Goal: Task Accomplishment & Management: Complete application form

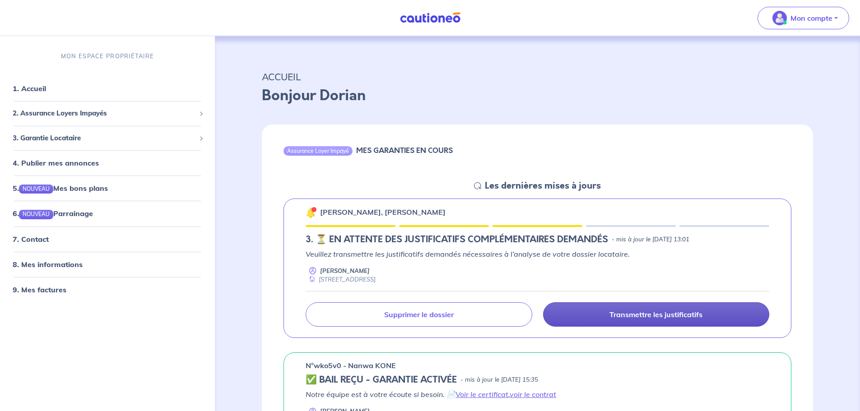
click at [621, 324] on link "Transmettre les justificatifs" at bounding box center [656, 315] width 226 height 24
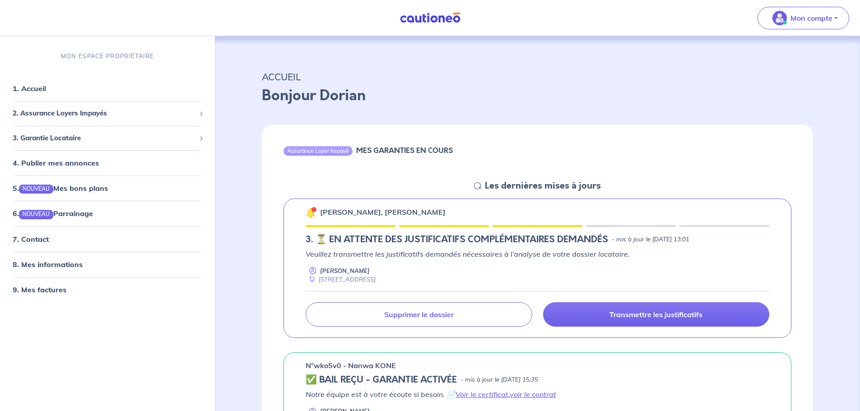
click at [625, 318] on p "Transmettre les justificatifs" at bounding box center [656, 314] width 93 height 9
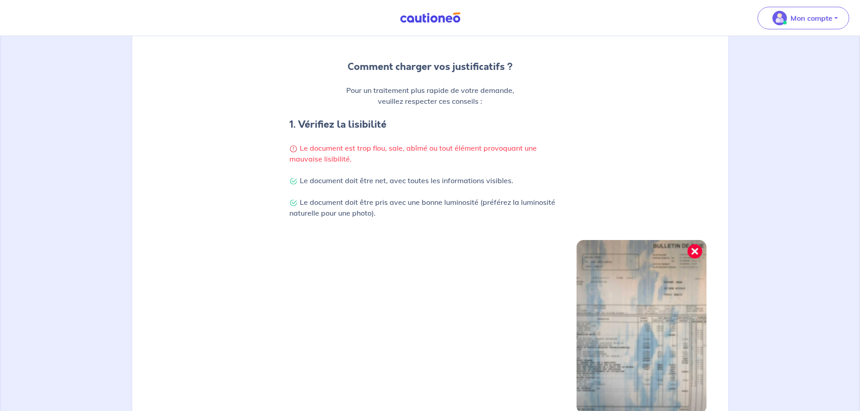
scroll to position [235, 0]
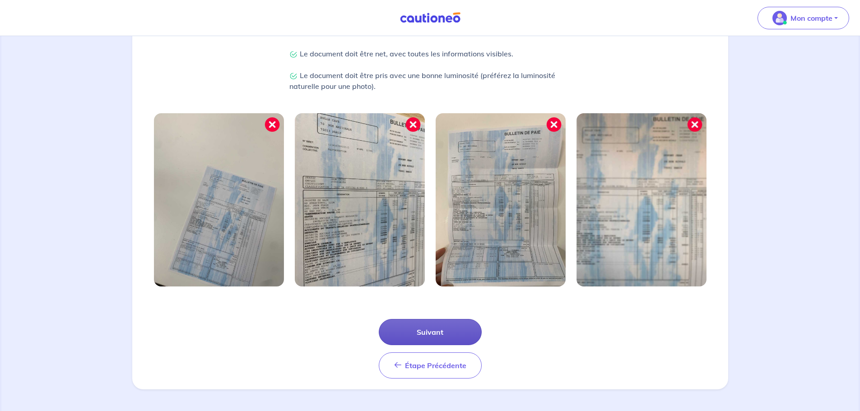
click at [437, 335] on button "Suivant" at bounding box center [430, 332] width 103 height 26
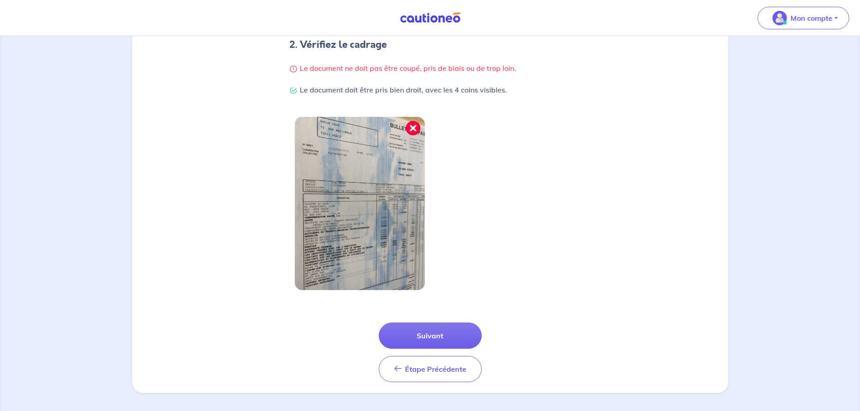
scroll to position [192, 0]
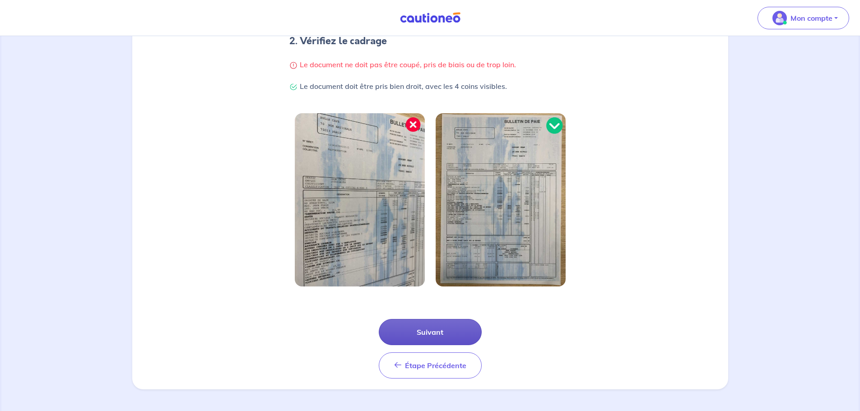
click at [438, 334] on button "Suivant" at bounding box center [430, 332] width 103 height 26
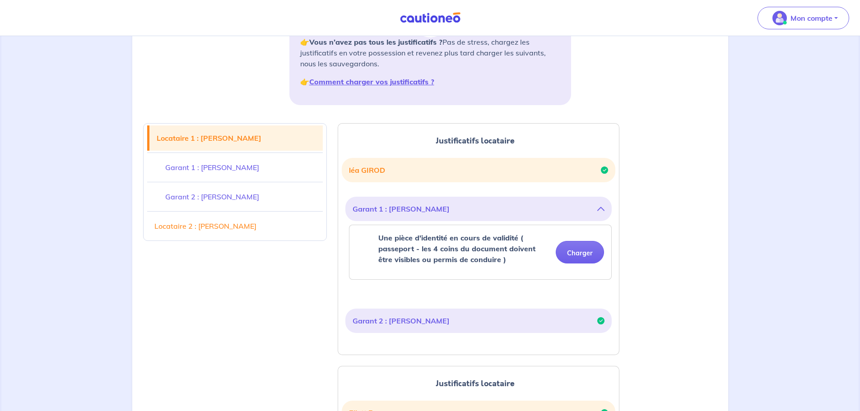
scroll to position [135, 0]
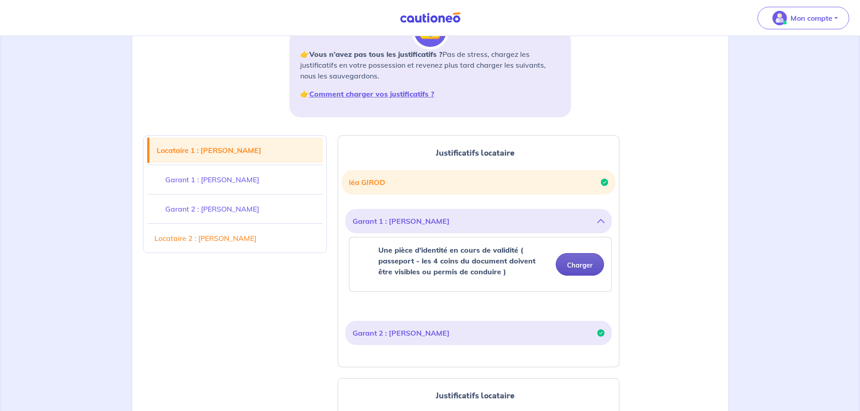
click at [582, 261] on button "Charger" at bounding box center [580, 264] width 48 height 23
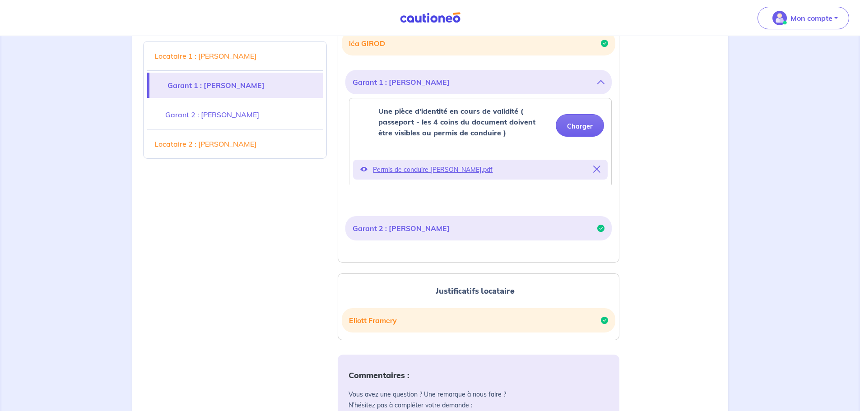
scroll to position [271, 0]
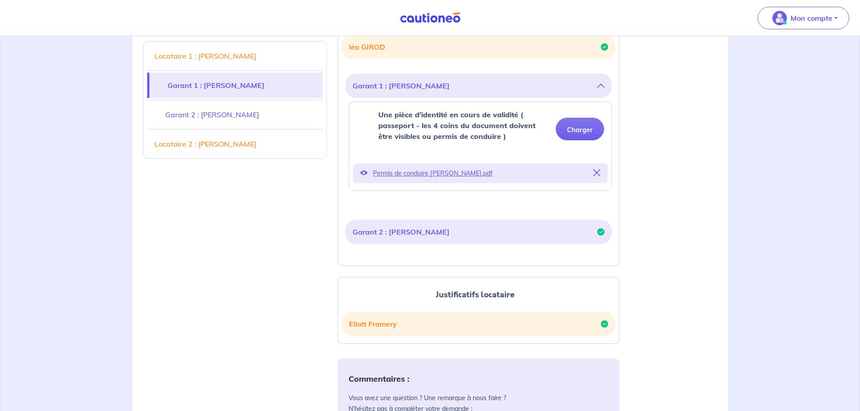
click at [365, 172] on icon at bounding box center [363, 172] width 7 height 7
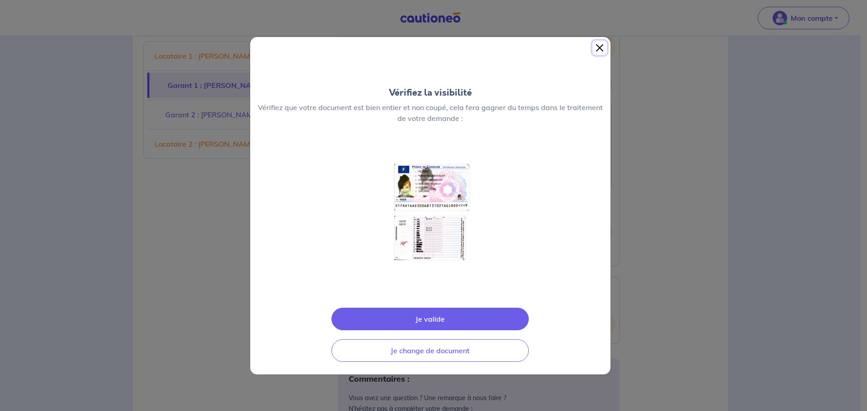
click at [601, 47] on button "Close" at bounding box center [599, 48] width 14 height 14
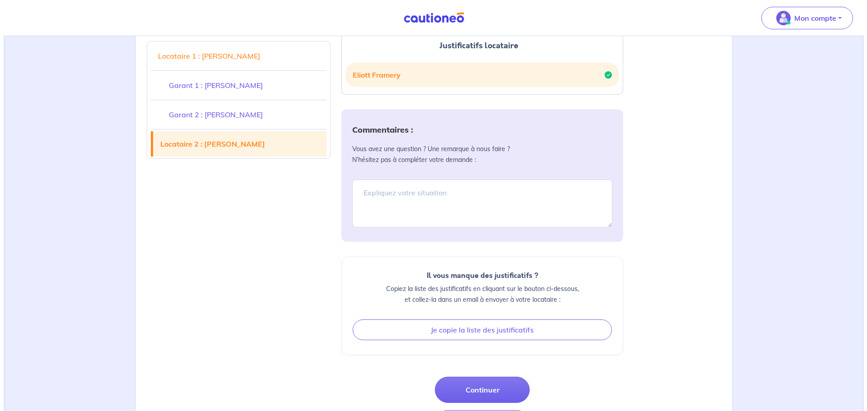
scroll to position [567, 0]
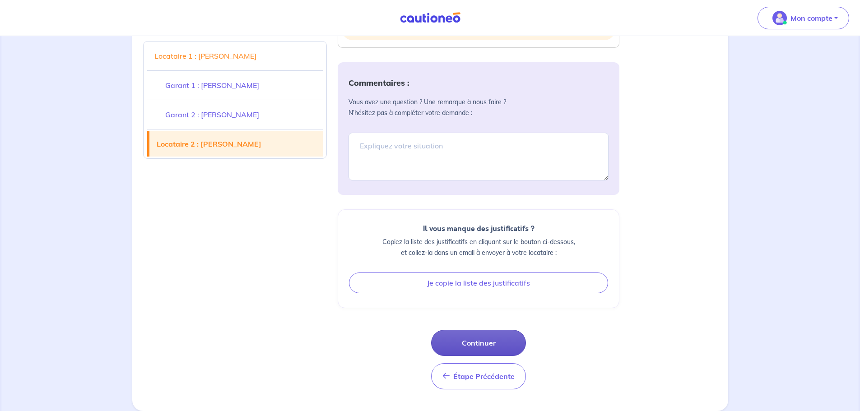
click at [495, 345] on button "Continuer" at bounding box center [478, 343] width 95 height 26
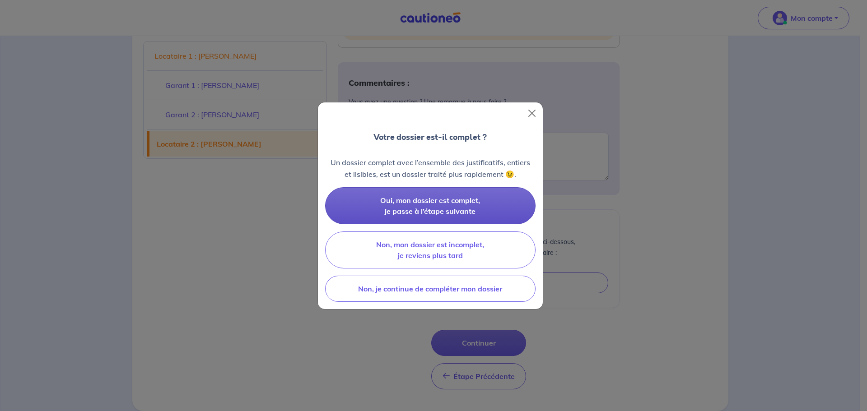
click at [438, 205] on button "Oui, mon dossier est complet, je passe à l’étape suivante" at bounding box center [430, 205] width 210 height 37
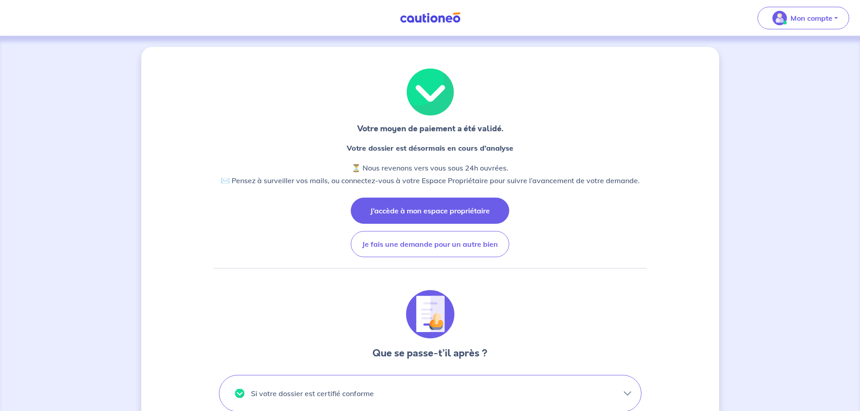
click at [472, 216] on button "J’accède à mon espace propriétaire" at bounding box center [430, 211] width 158 height 26
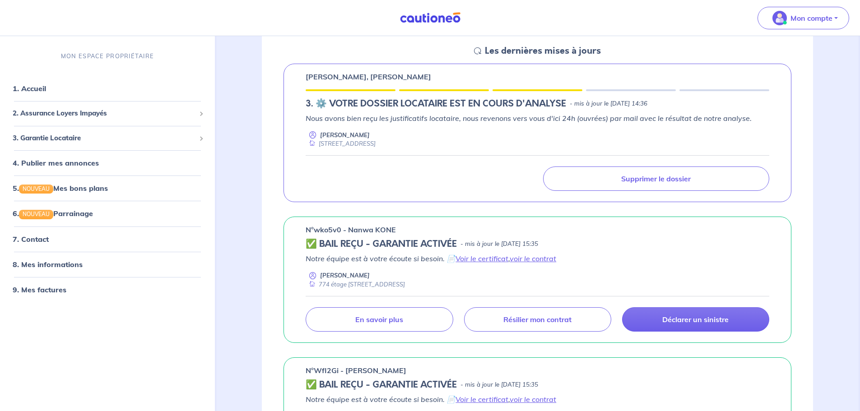
scroll to position [90, 0]
